Goal: Task Accomplishment & Management: Use online tool/utility

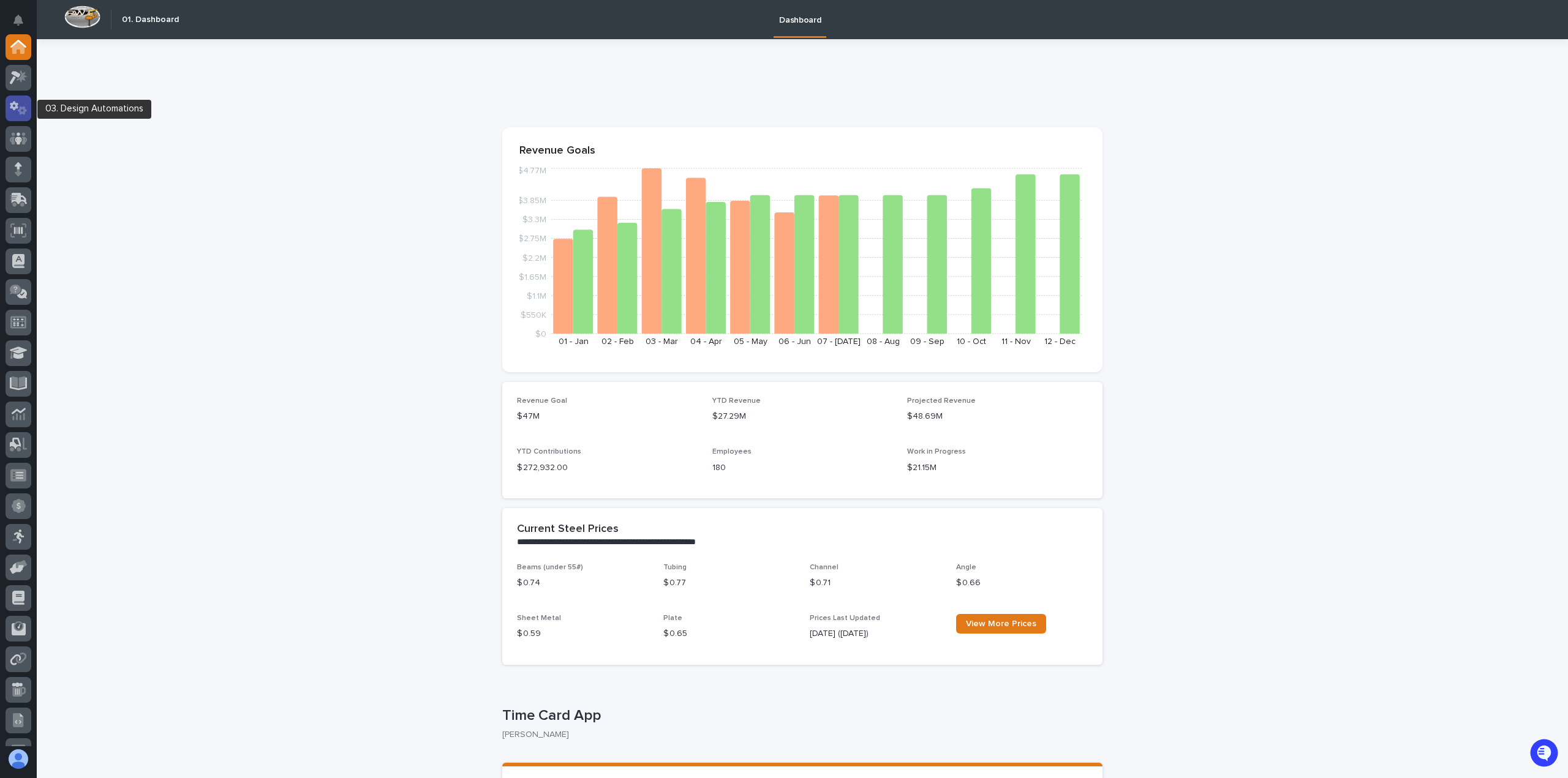
click at [23, 108] on icon at bounding box center [22, 110] width 9 height 9
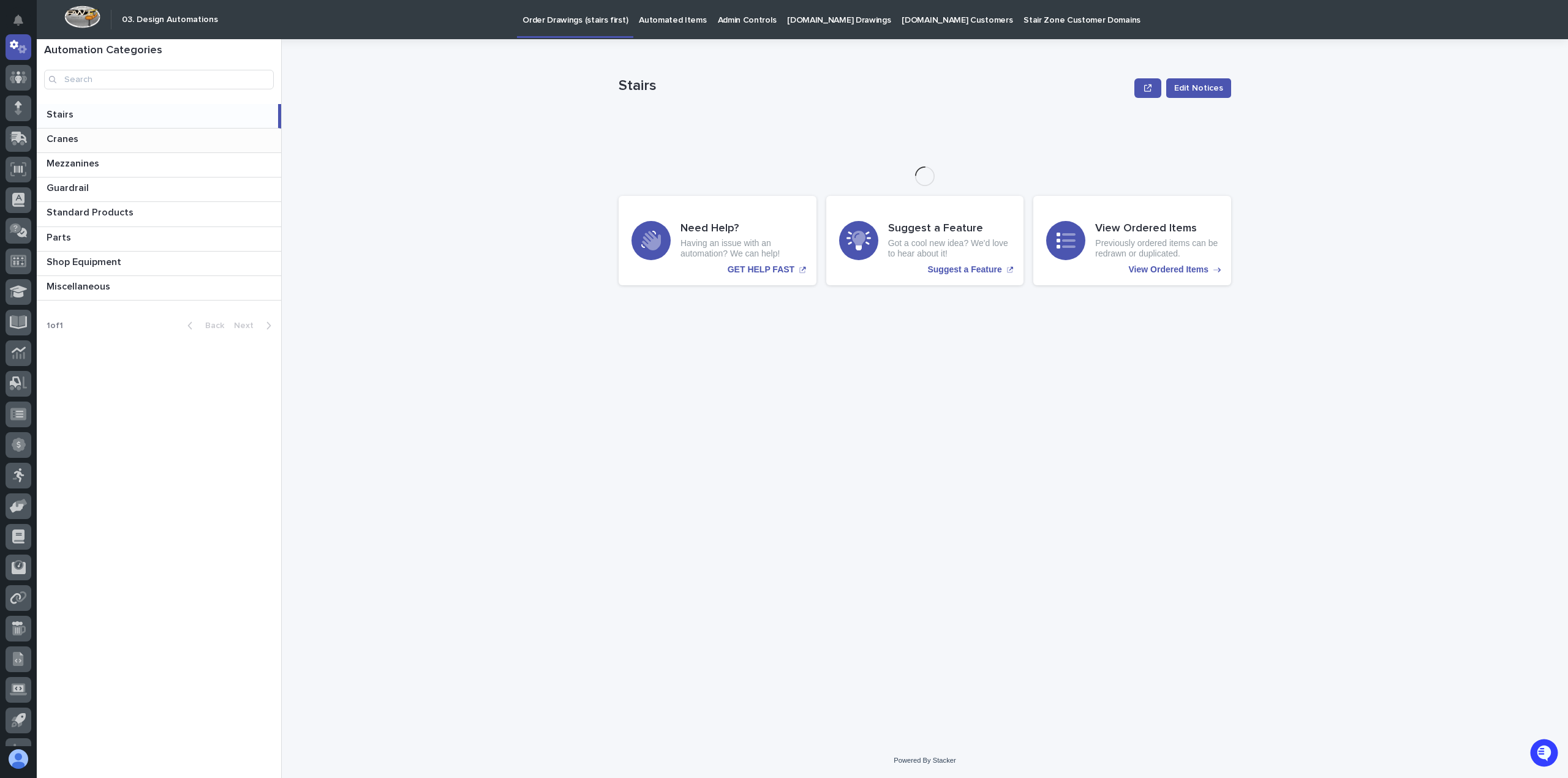
click at [83, 141] on p at bounding box center [161, 139] width 230 height 12
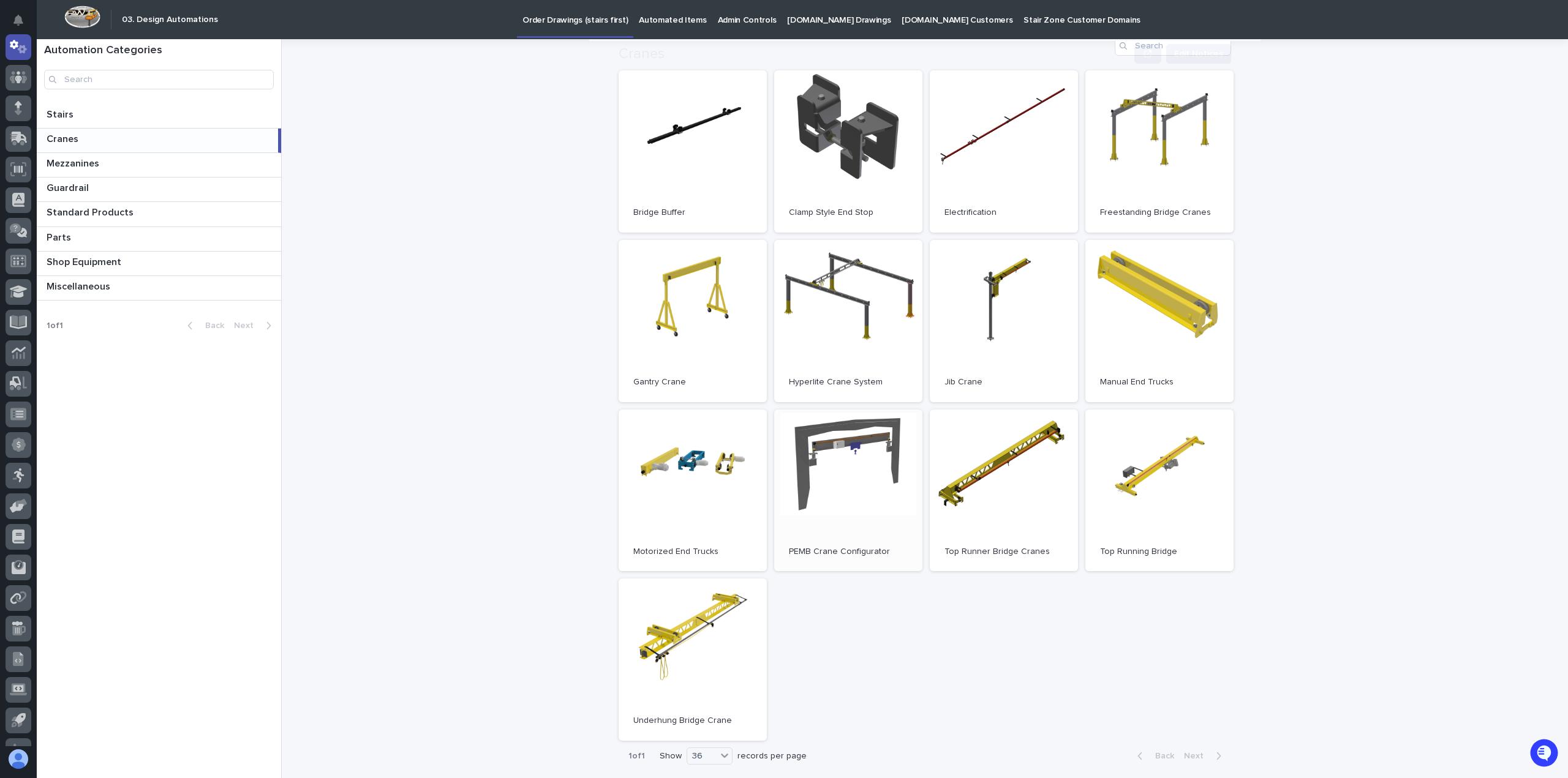
scroll to position [245, 0]
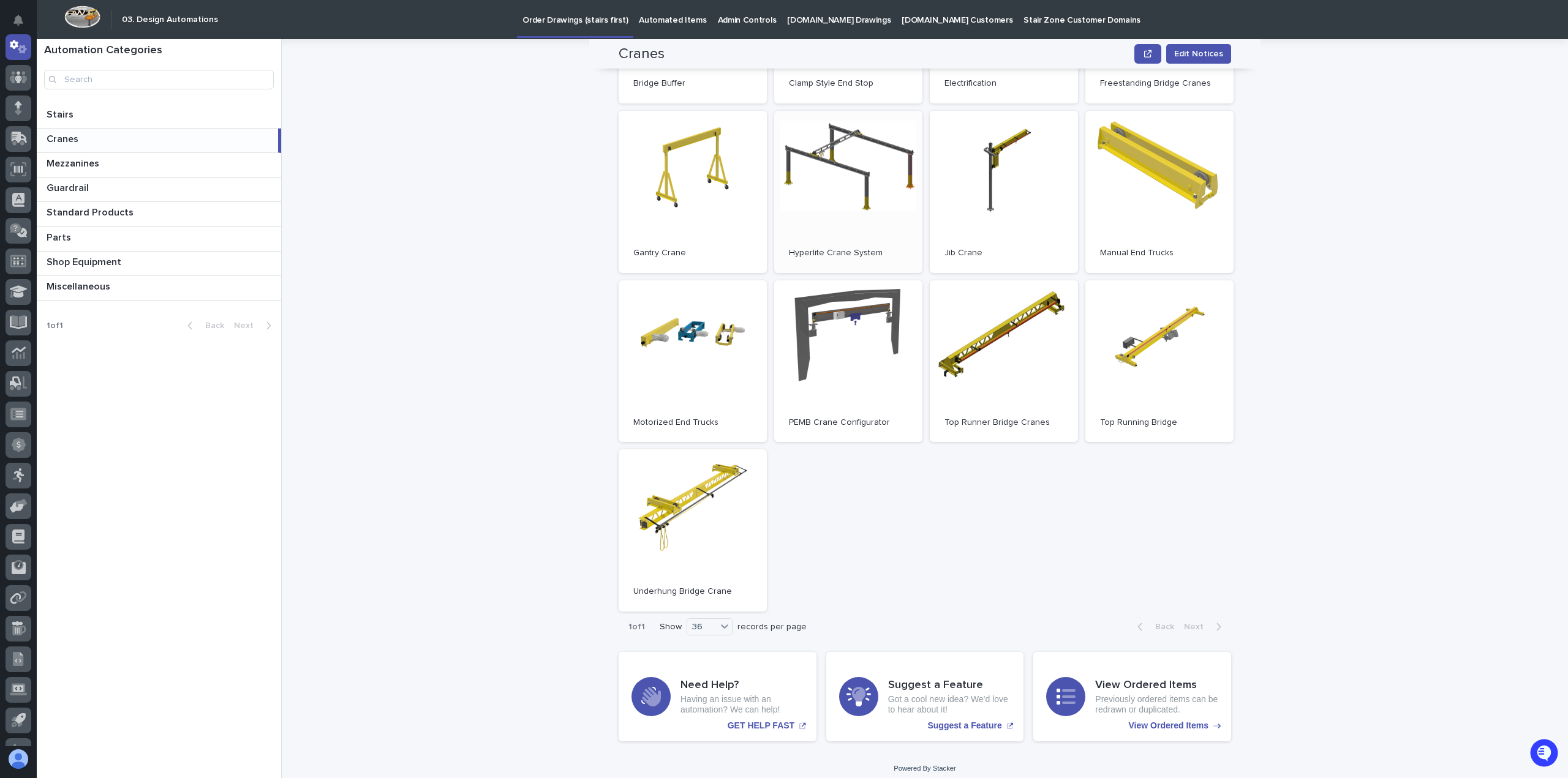
click at [862, 207] on link "Open" at bounding box center [849, 191] width 148 height 162
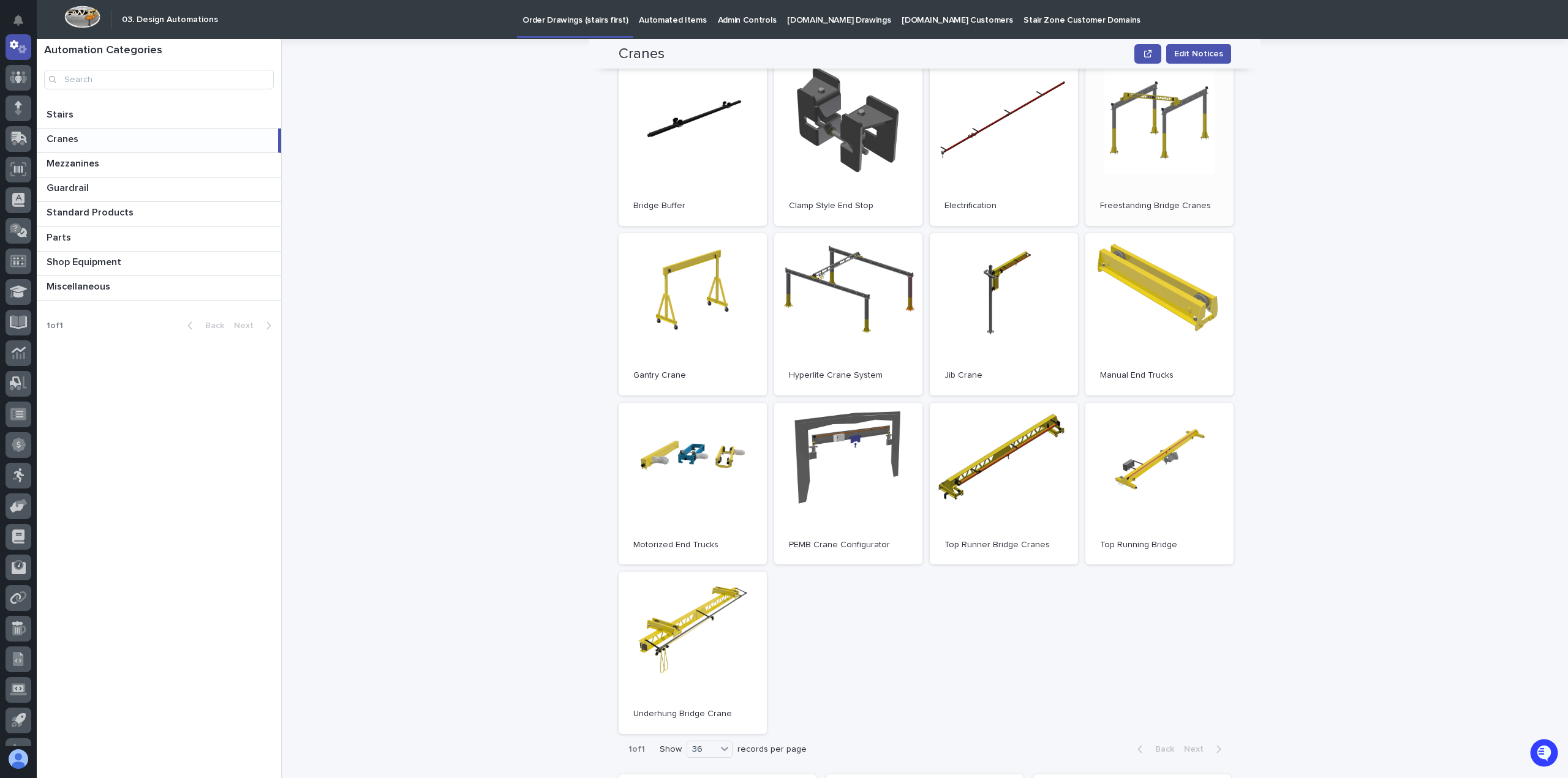
click at [1161, 156] on link "Open" at bounding box center [1159, 144] width 148 height 162
